Goal: Transaction & Acquisition: Purchase product/service

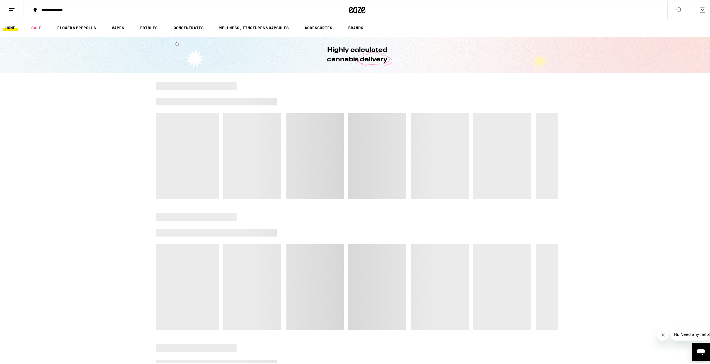
click at [661, 336] on icon "Close message from company" at bounding box center [662, 334] width 4 height 4
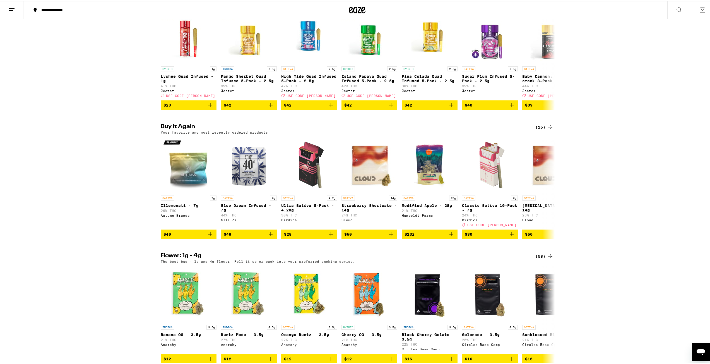
scroll to position [362, 0]
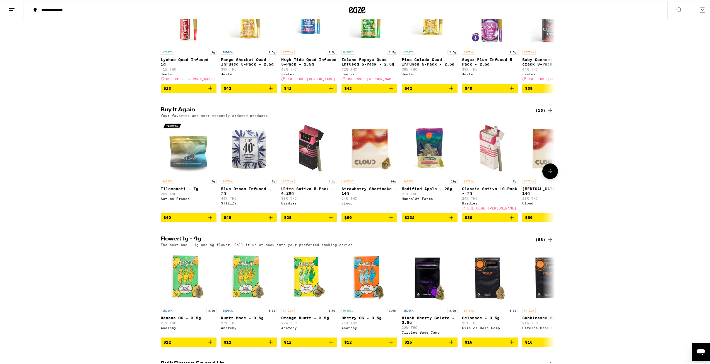
click at [329, 220] on icon "Add to bag" at bounding box center [330, 216] width 7 height 7
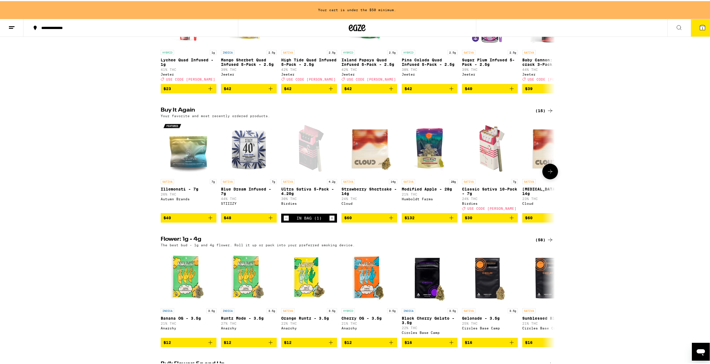
scroll to position [380, 0]
click at [268, 220] on icon "Add to bag" at bounding box center [270, 216] width 7 height 7
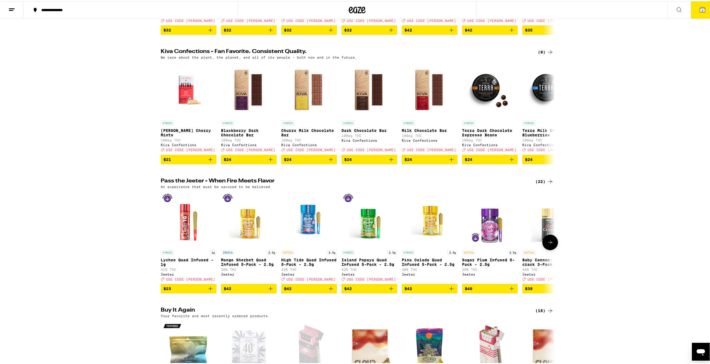
scroll to position [0, 0]
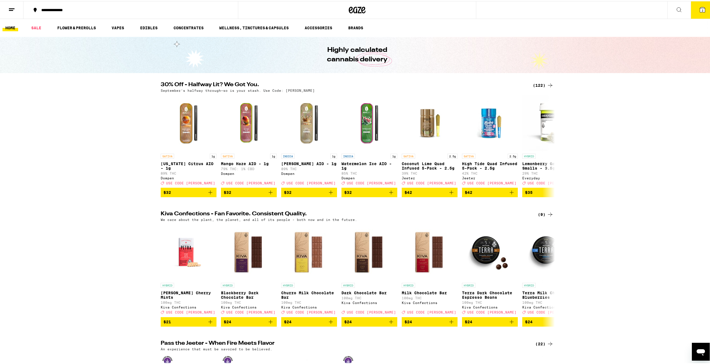
click at [539, 82] on div "(122)" at bounding box center [543, 84] width 21 height 7
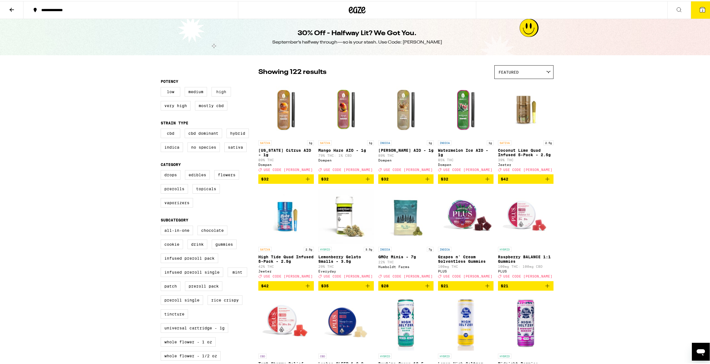
click at [216, 94] on label "High" at bounding box center [221, 90] width 20 height 9
click at [162, 87] on input "High" at bounding box center [162, 87] width 0 height 0
checkbox input "true"
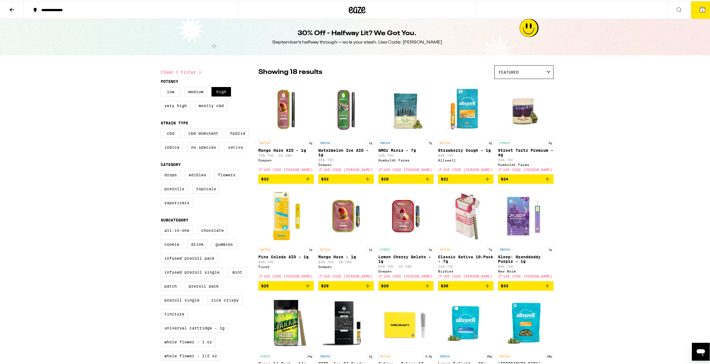
click at [231, 151] on label "Sativa" at bounding box center [235, 145] width 22 height 9
click at [162, 129] on input "Sativa" at bounding box center [162, 128] width 0 height 0
checkbox input "true"
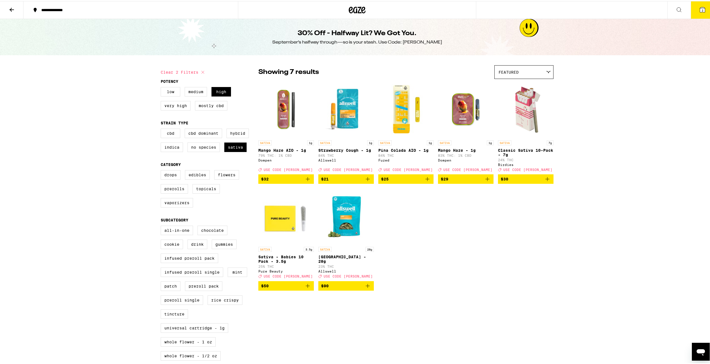
click at [10, 8] on icon at bounding box center [11, 8] width 7 height 7
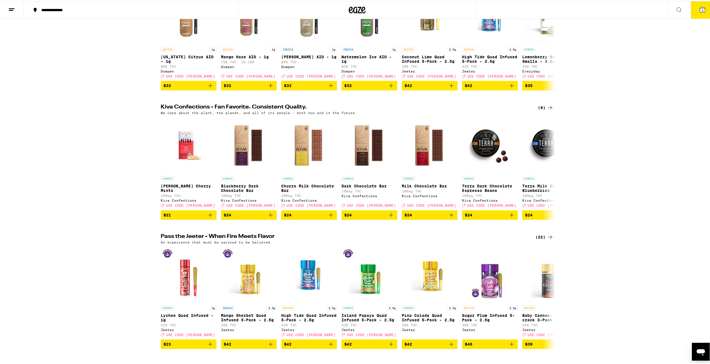
scroll to position [586, 0]
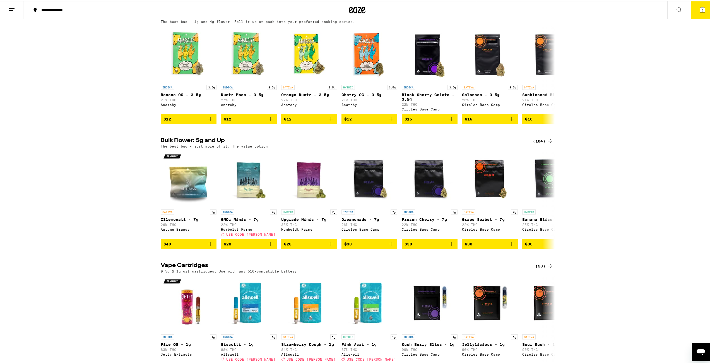
click at [534, 143] on div "(104)" at bounding box center [543, 140] width 21 height 7
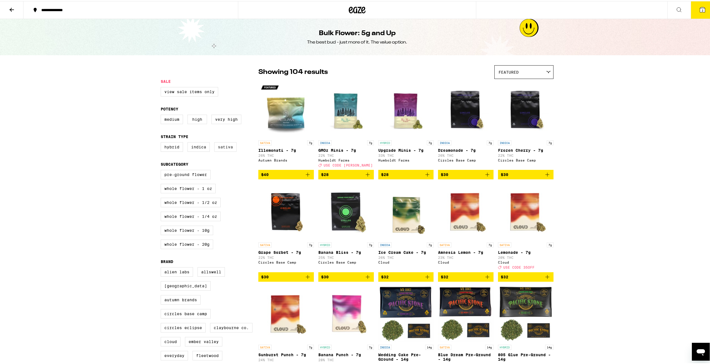
click at [218, 146] on label "Sativa" at bounding box center [225, 145] width 22 height 9
click at [162, 142] on input "Sativa" at bounding box center [162, 142] width 0 height 0
checkbox input "true"
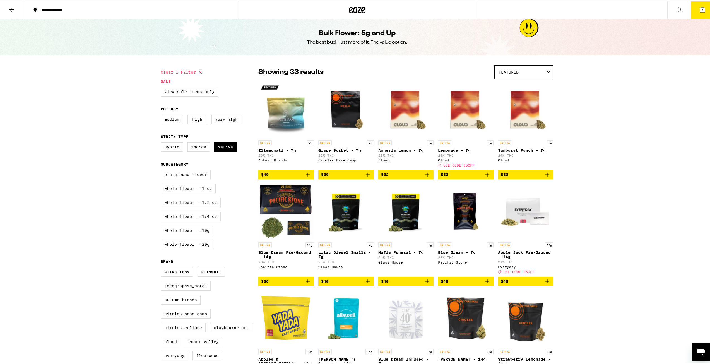
click at [207, 206] on label "Whole Flower - 1/2 oz" at bounding box center [191, 201] width 60 height 9
click at [162, 170] on input "Whole Flower - 1/2 oz" at bounding box center [162, 170] width 0 height 0
checkbox input "true"
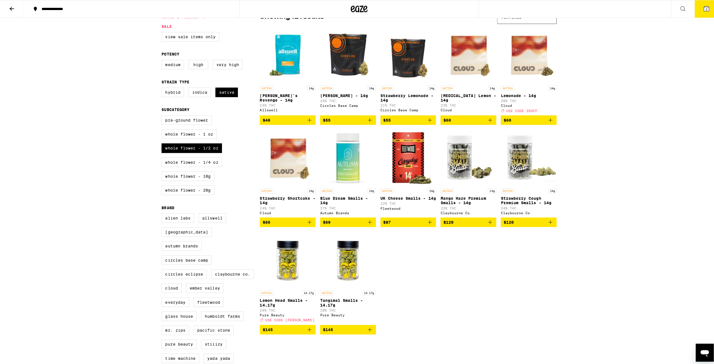
scroll to position [56, 0]
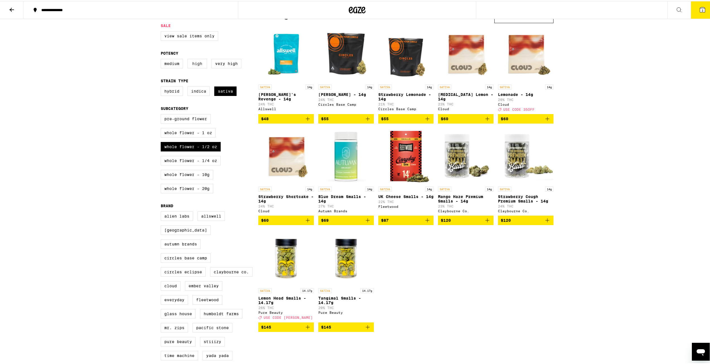
click at [198, 66] on label "High" at bounding box center [197, 62] width 20 height 9
click at [162, 59] on input "High" at bounding box center [162, 59] width 0 height 0
checkbox input "true"
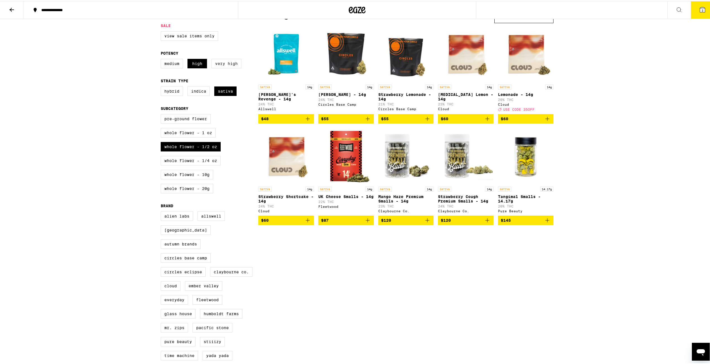
click at [218, 66] on label "Very High" at bounding box center [226, 62] width 30 height 9
click at [162, 59] on input "Very High" at bounding box center [162, 59] width 0 height 0
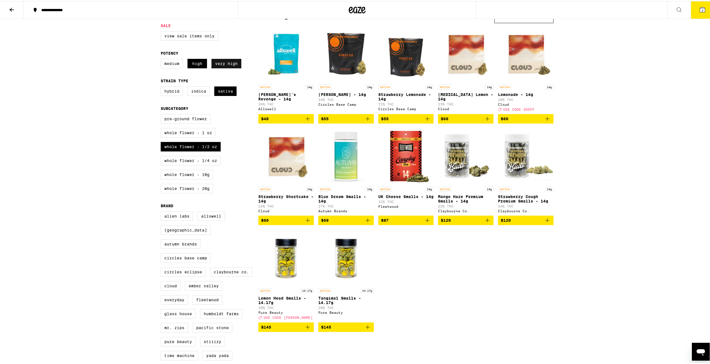
click at [218, 66] on label "Very High" at bounding box center [226, 62] width 30 height 9
click at [162, 59] on input "Very High" at bounding box center [162, 59] width 0 height 0
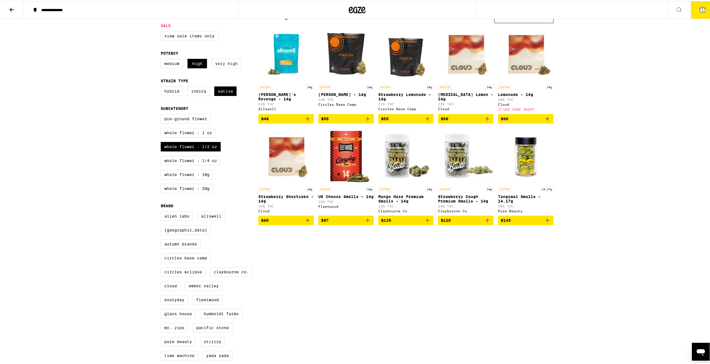
click at [218, 66] on label "Very High" at bounding box center [226, 62] width 30 height 9
click at [162, 59] on input "Very High" at bounding box center [162, 59] width 0 height 0
checkbox input "true"
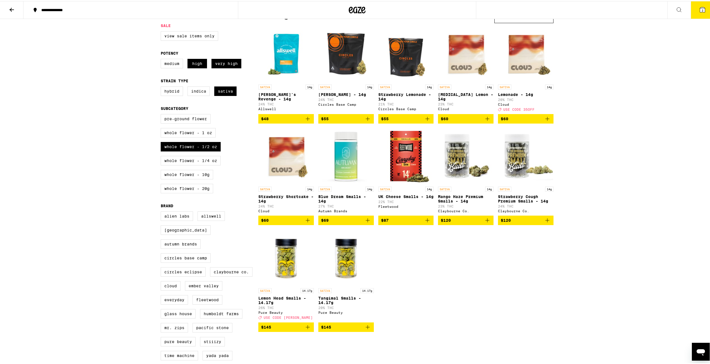
click at [367, 120] on icon "Add to bag" at bounding box center [367, 117] width 7 height 7
click at [697, 15] on button "3" at bounding box center [701, 8] width 23 height 17
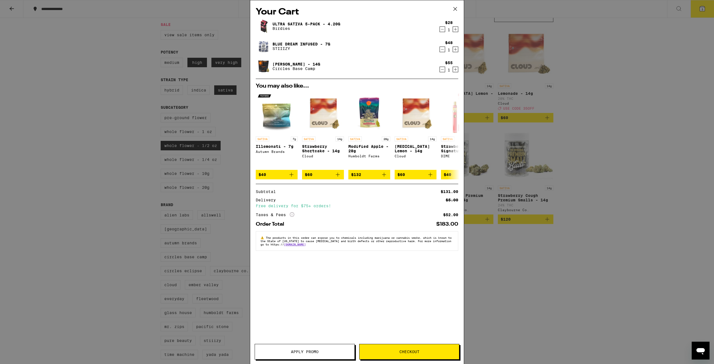
click at [400, 352] on span "Checkout" at bounding box center [409, 352] width 20 height 4
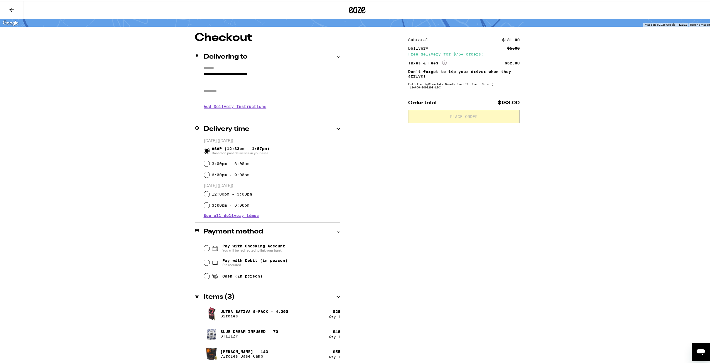
scroll to position [38, 0]
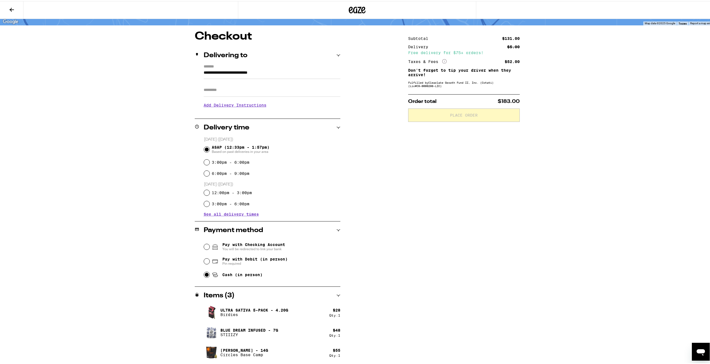
click at [204, 274] on input "Cash (in person)" at bounding box center [207, 274] width 6 height 6
radio input "true"
click at [204, 260] on input "Pay with Debit (in person) Pin required" at bounding box center [207, 260] width 6 height 6
radio input "true"
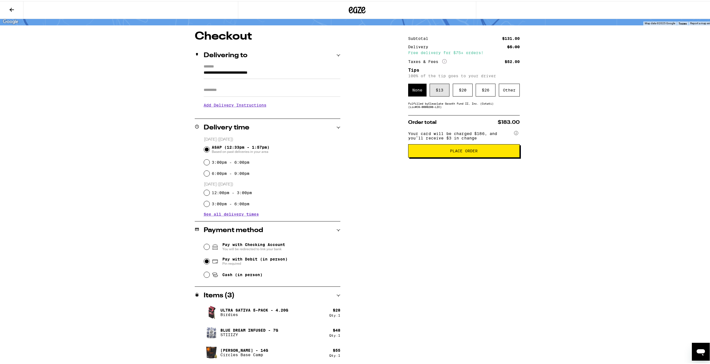
click at [438, 90] on div "$ 13" at bounding box center [439, 89] width 20 height 13
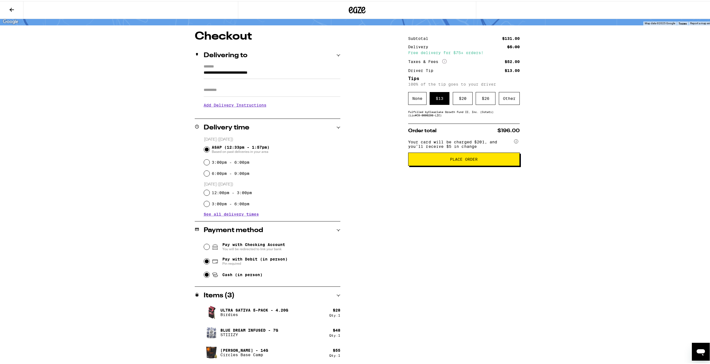
click at [204, 275] on input "Cash (in person)" at bounding box center [207, 274] width 6 height 6
radio input "true"
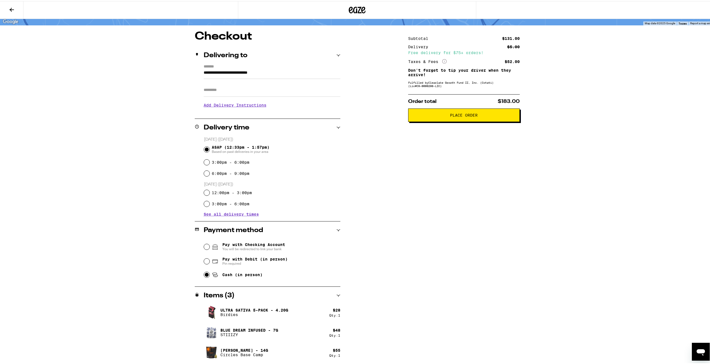
click at [450, 116] on span "Place Order" at bounding box center [464, 114] width 28 height 4
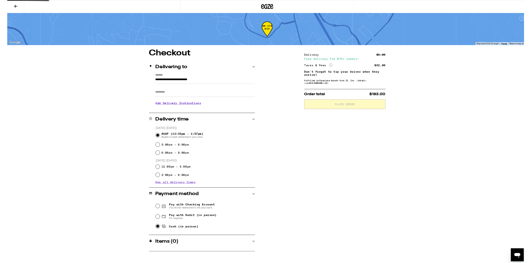
scroll to position [0, 0]
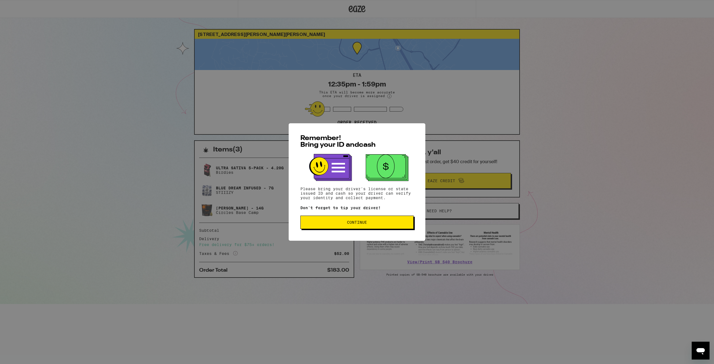
click at [373, 228] on button "Continue" at bounding box center [356, 222] width 113 height 13
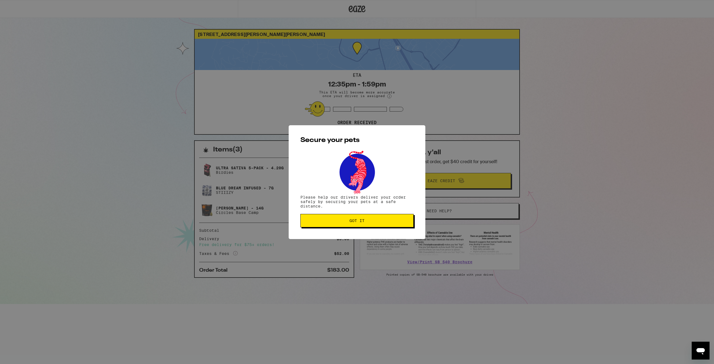
click at [379, 221] on span "Got it" at bounding box center [357, 221] width 104 height 4
